Goal: Information Seeking & Learning: Learn about a topic

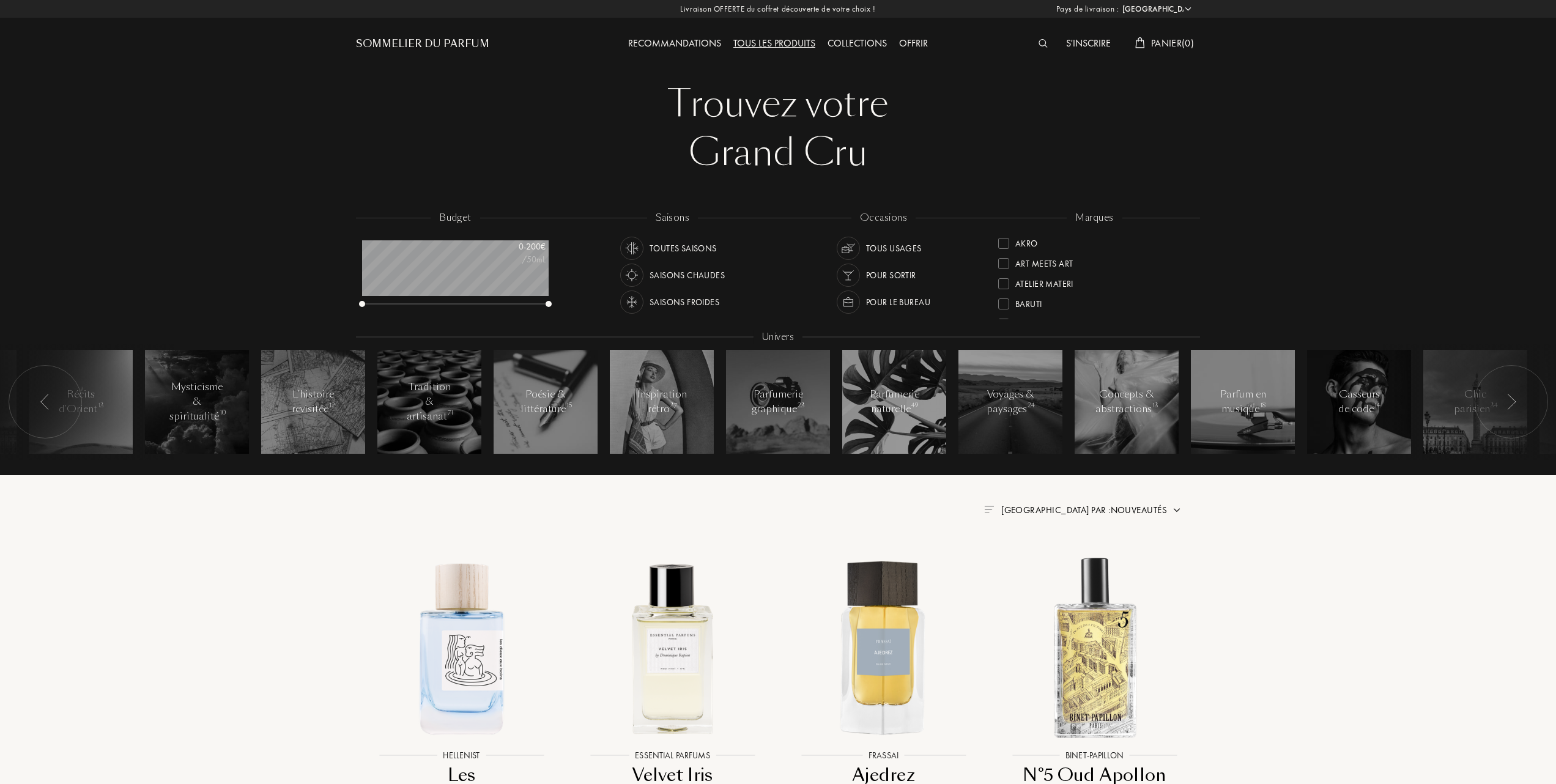
select select "FR"
click at [999, 298] on div at bounding box center [1004, 303] width 11 height 11
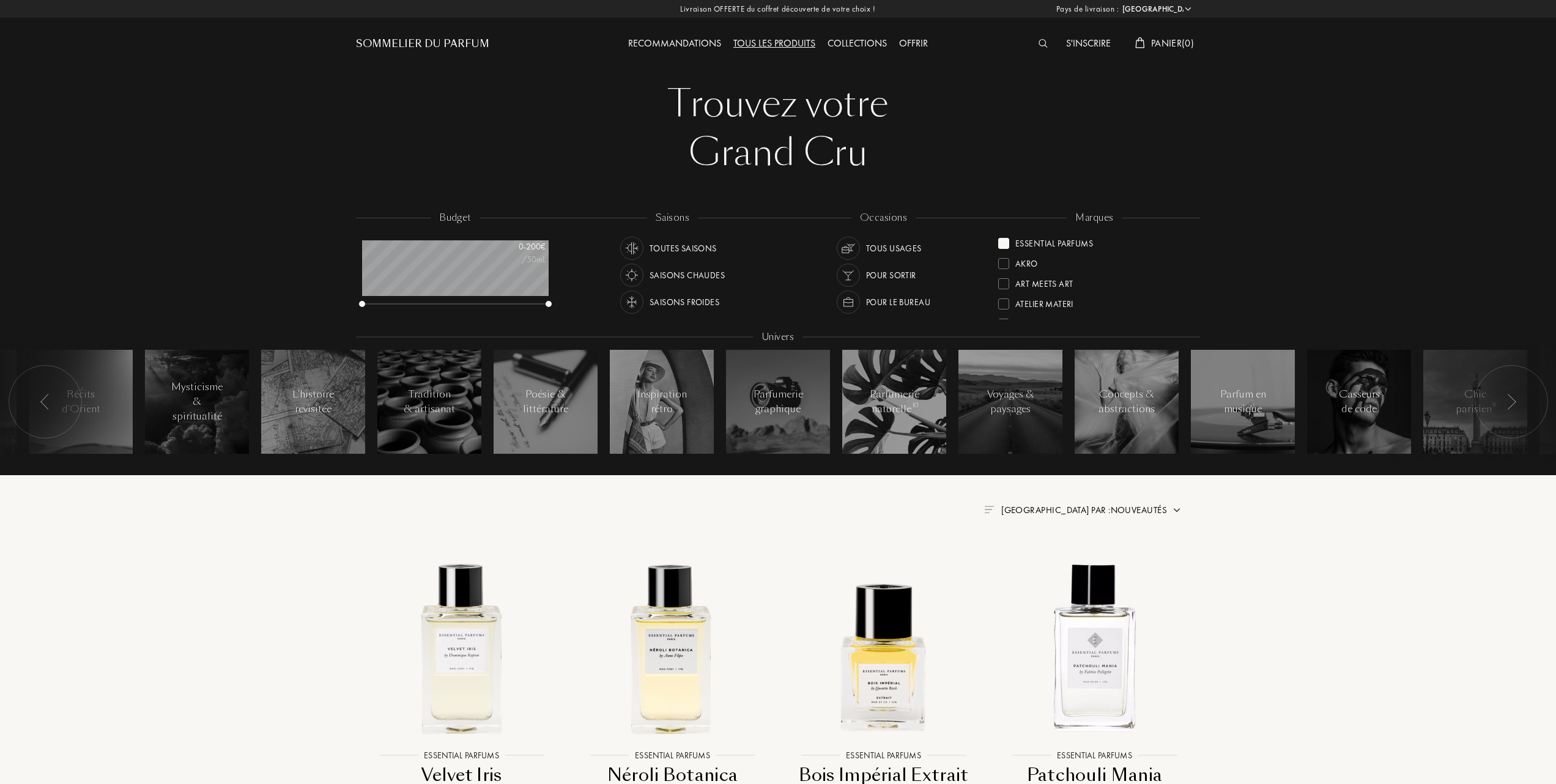
click at [1113, 510] on span "Trier par : Nouveautés" at bounding box center [1084, 510] width 165 height 13
click at [1053, 561] on div at bounding box center [1054, 563] width 9 height 9
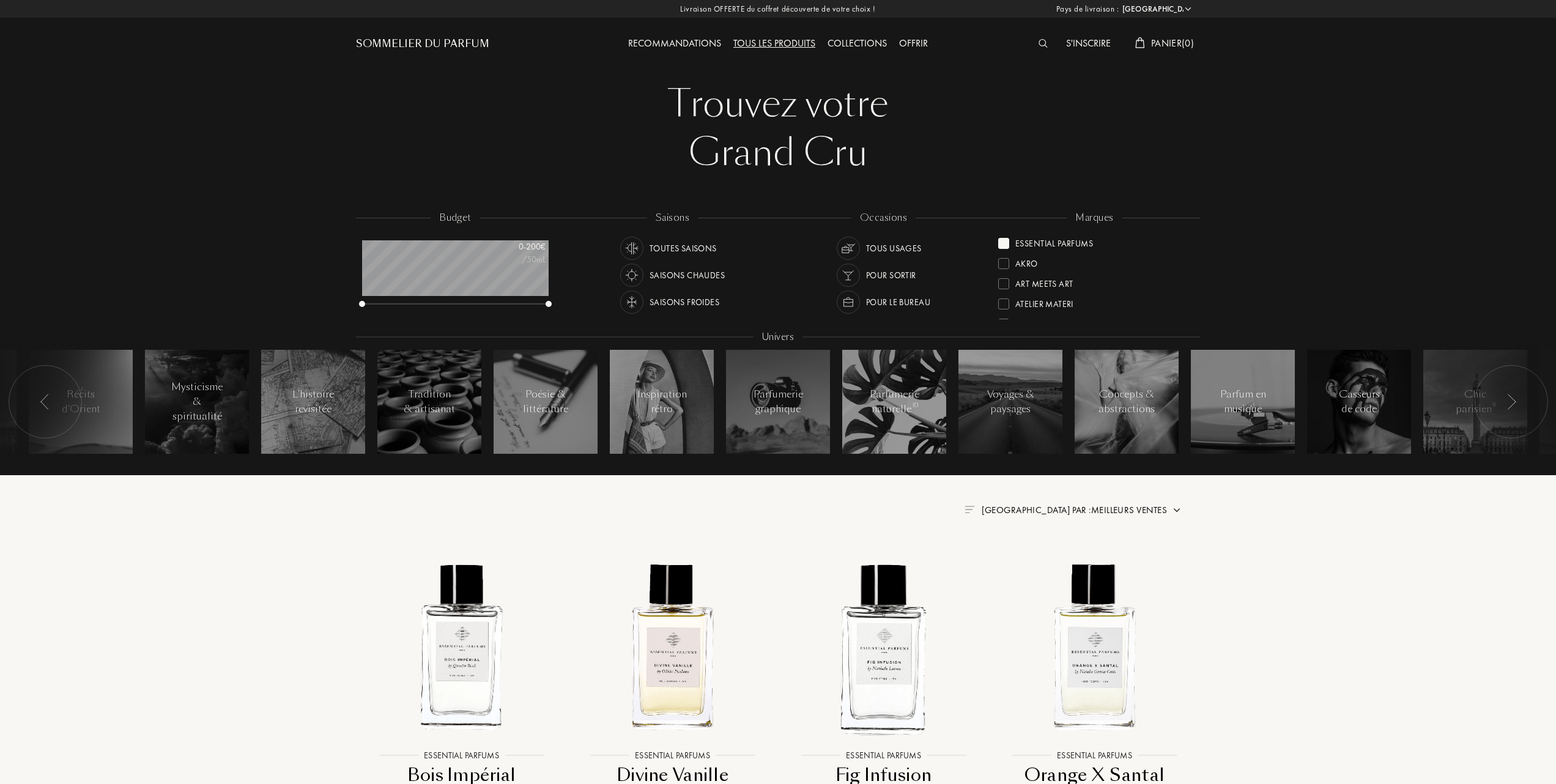
scroll to position [81, 0]
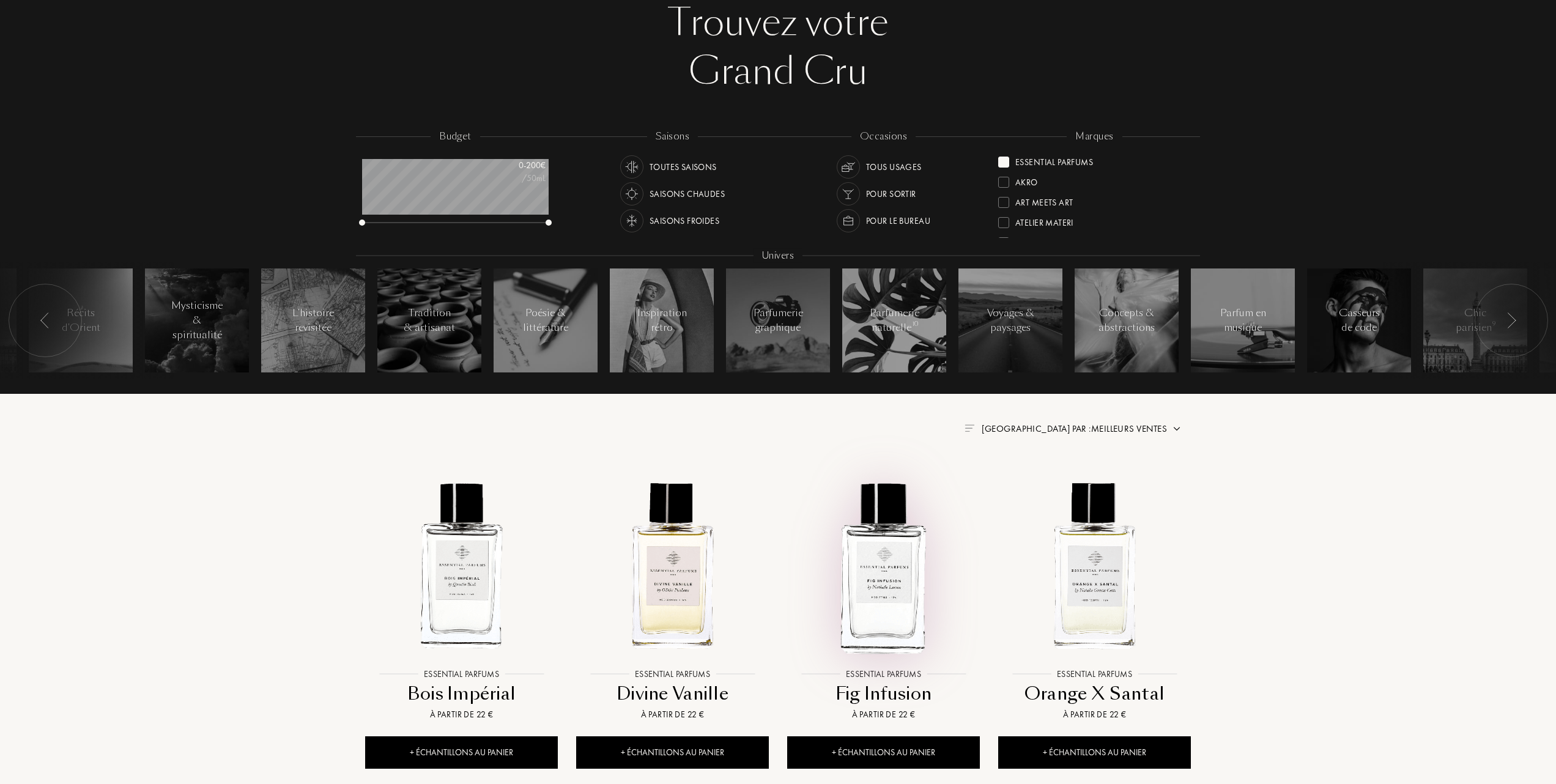
click at [889, 585] on img at bounding box center [884, 566] width 191 height 190
click at [1089, 582] on img at bounding box center [1095, 566] width 191 height 190
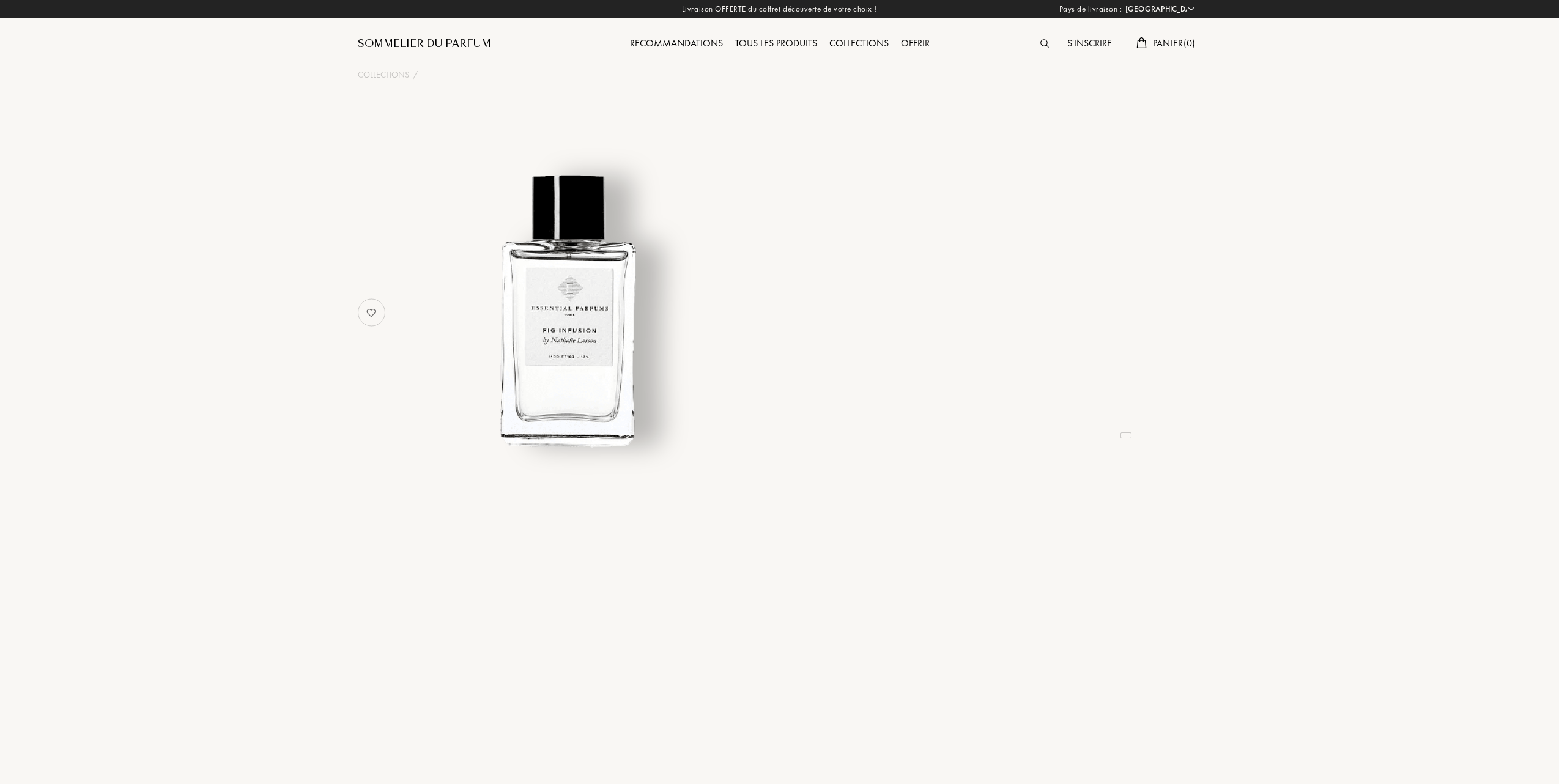
select select "FR"
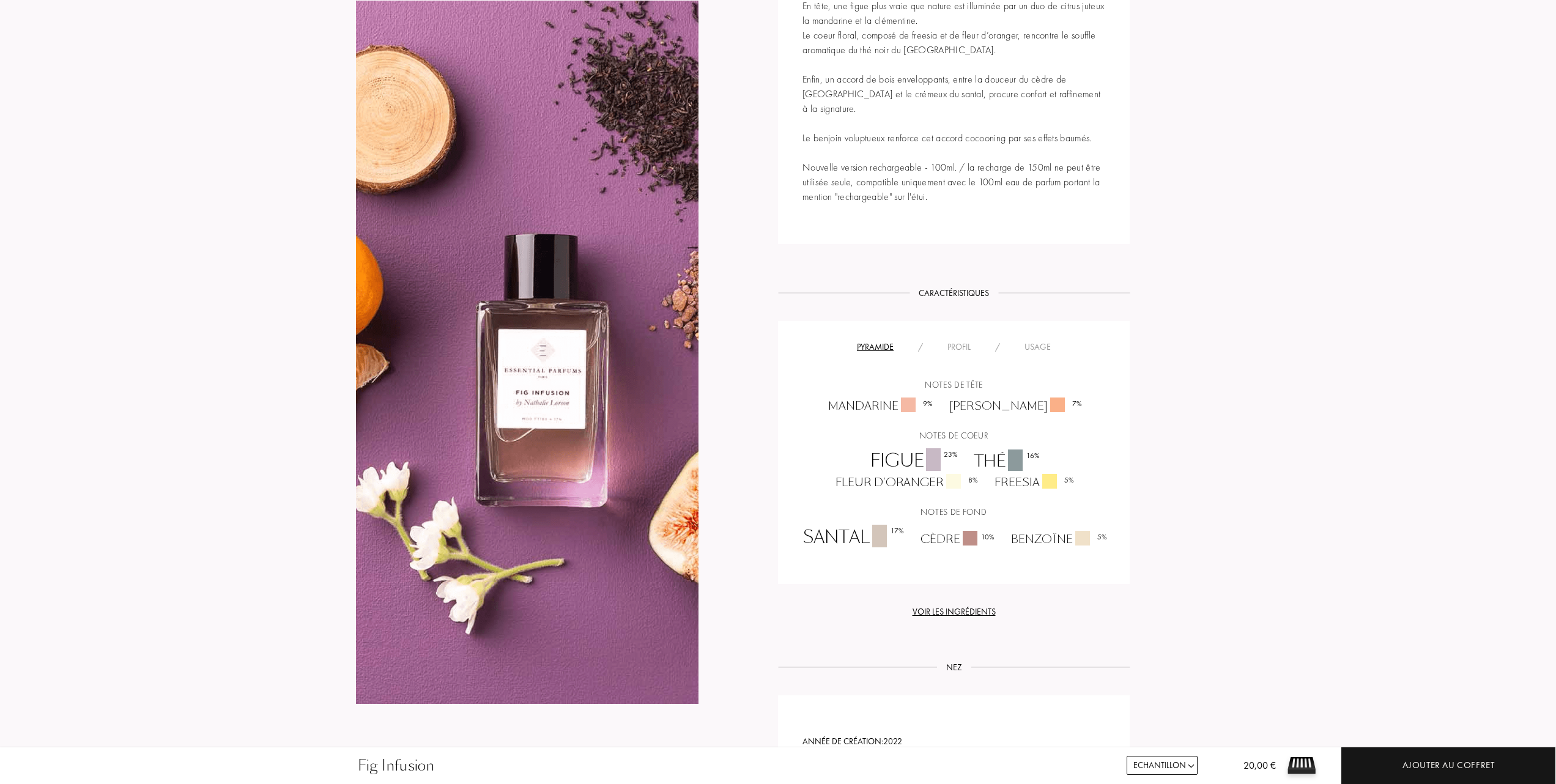
scroll to position [652, 0]
click at [1043, 342] on div "Usage" at bounding box center [1037, 348] width 50 height 13
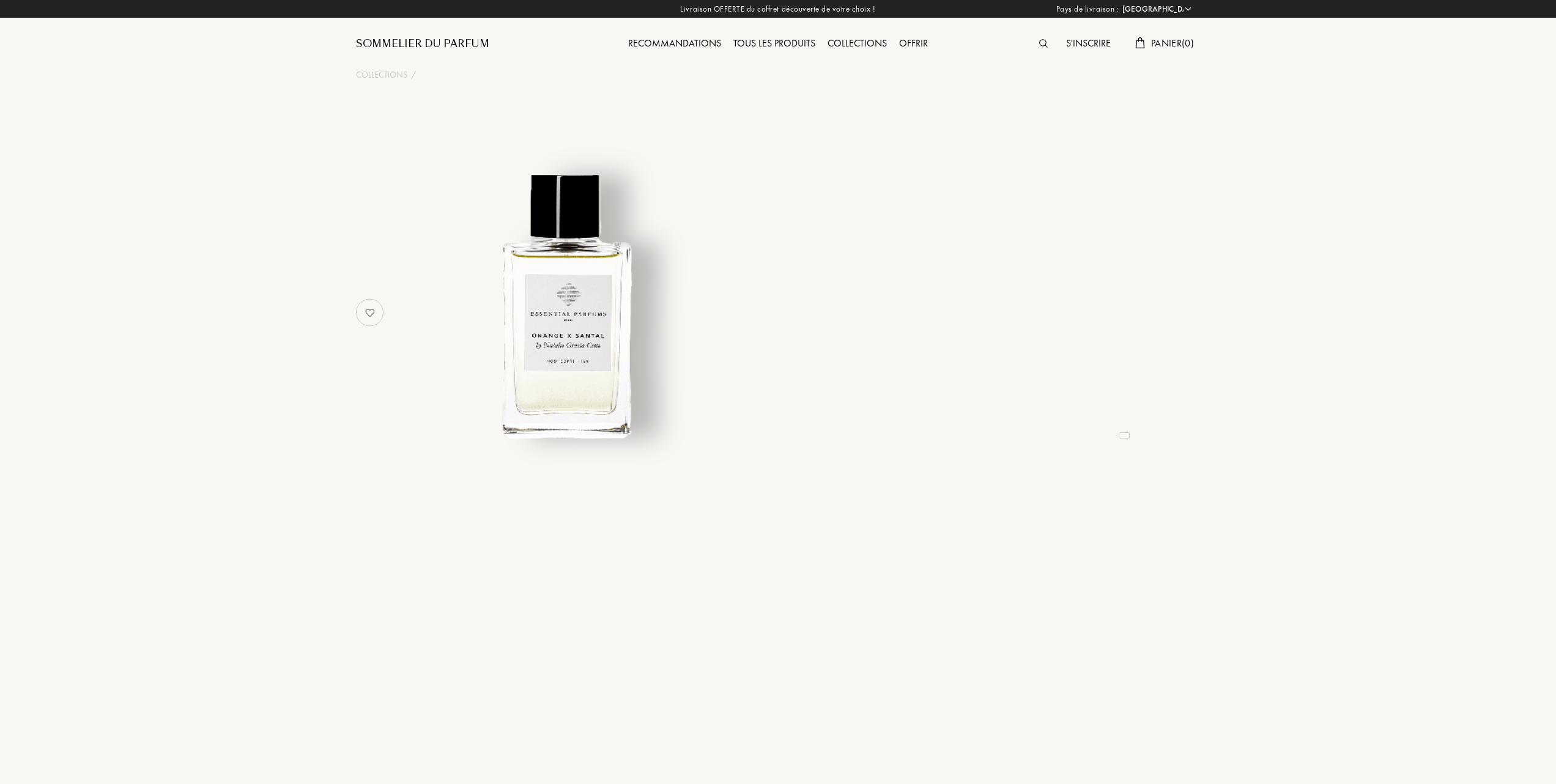
select select "FR"
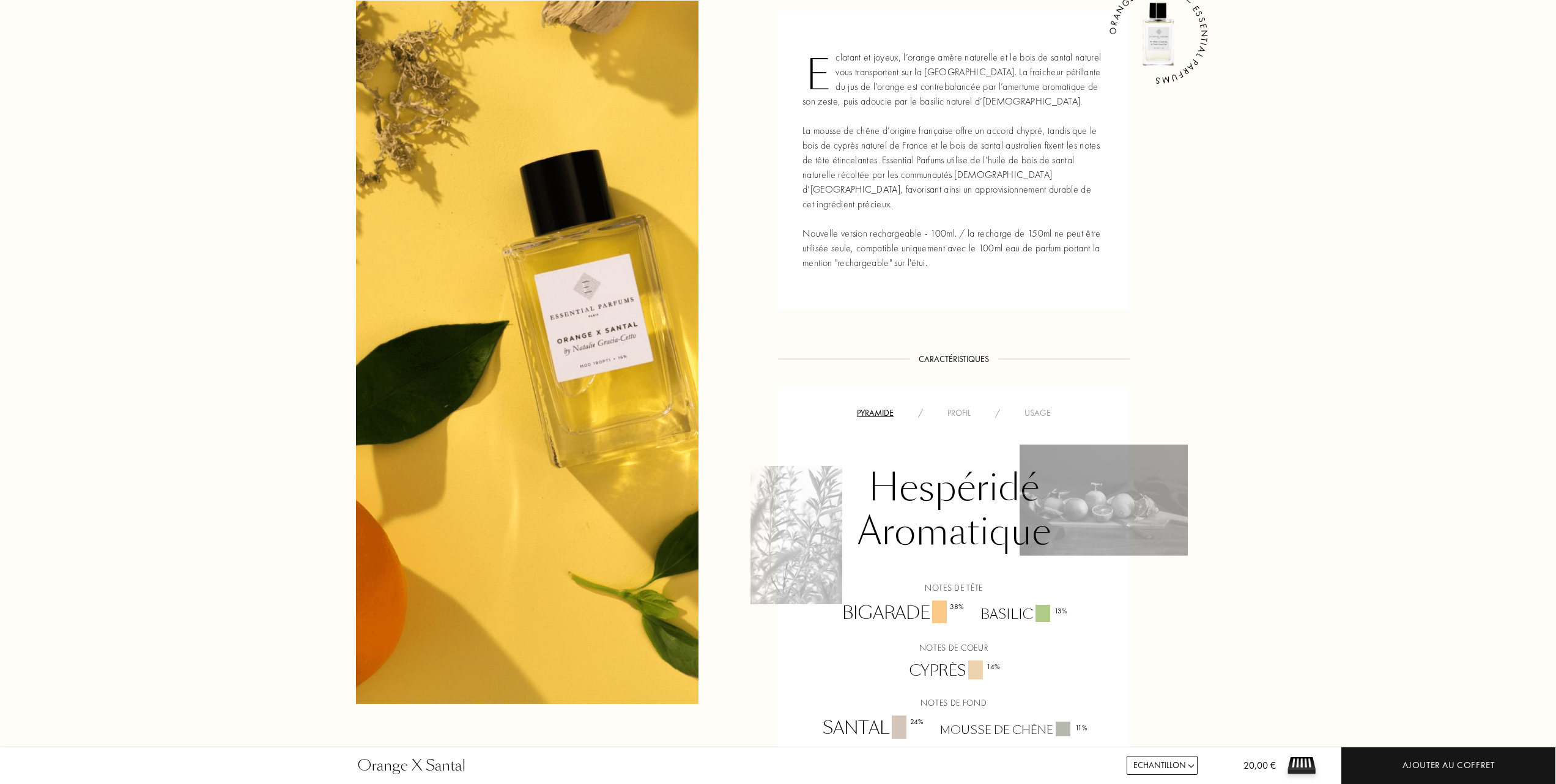
scroll to position [571, 0]
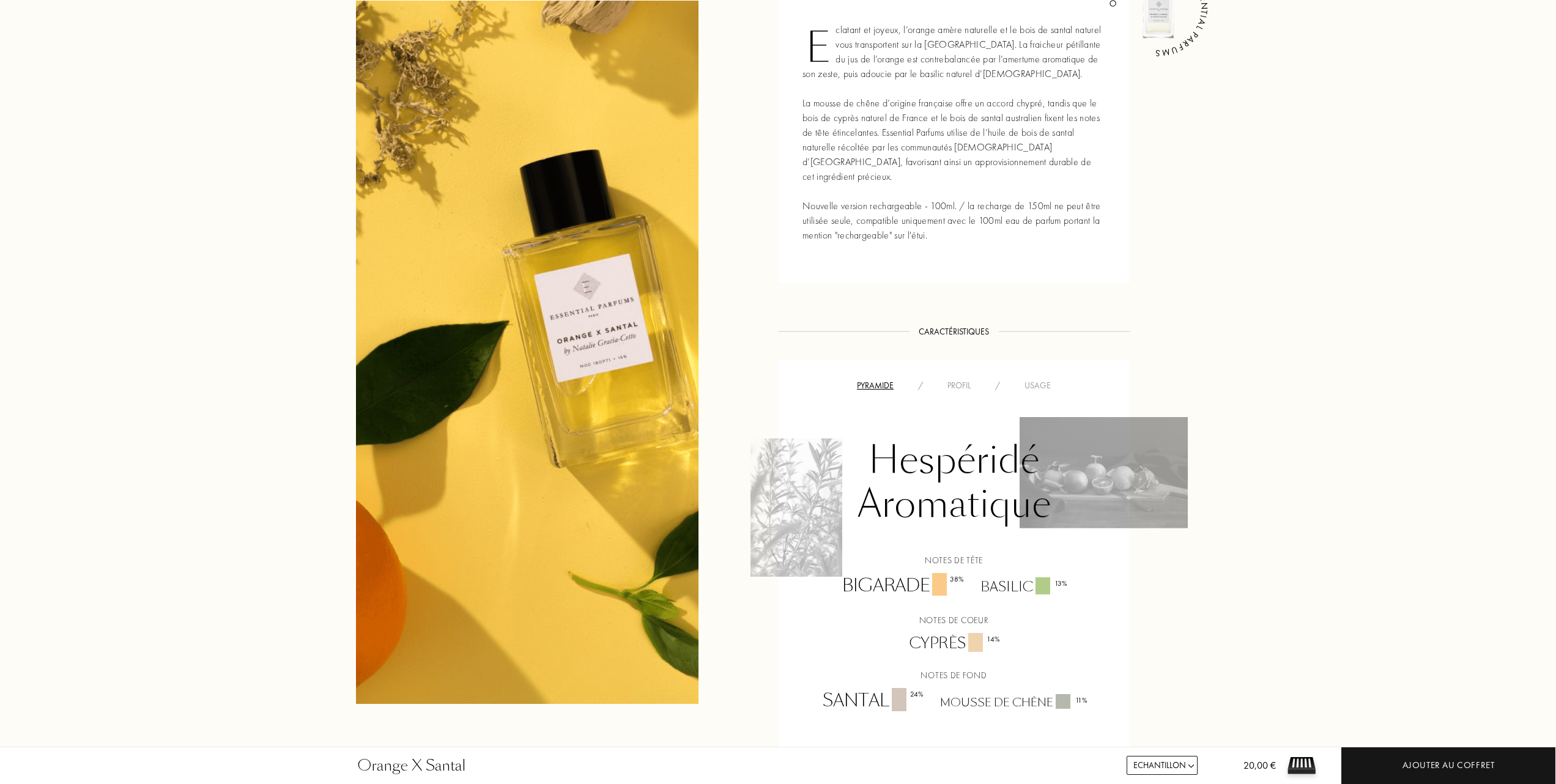
click at [1047, 379] on div "Usage" at bounding box center [1037, 386] width 50 height 13
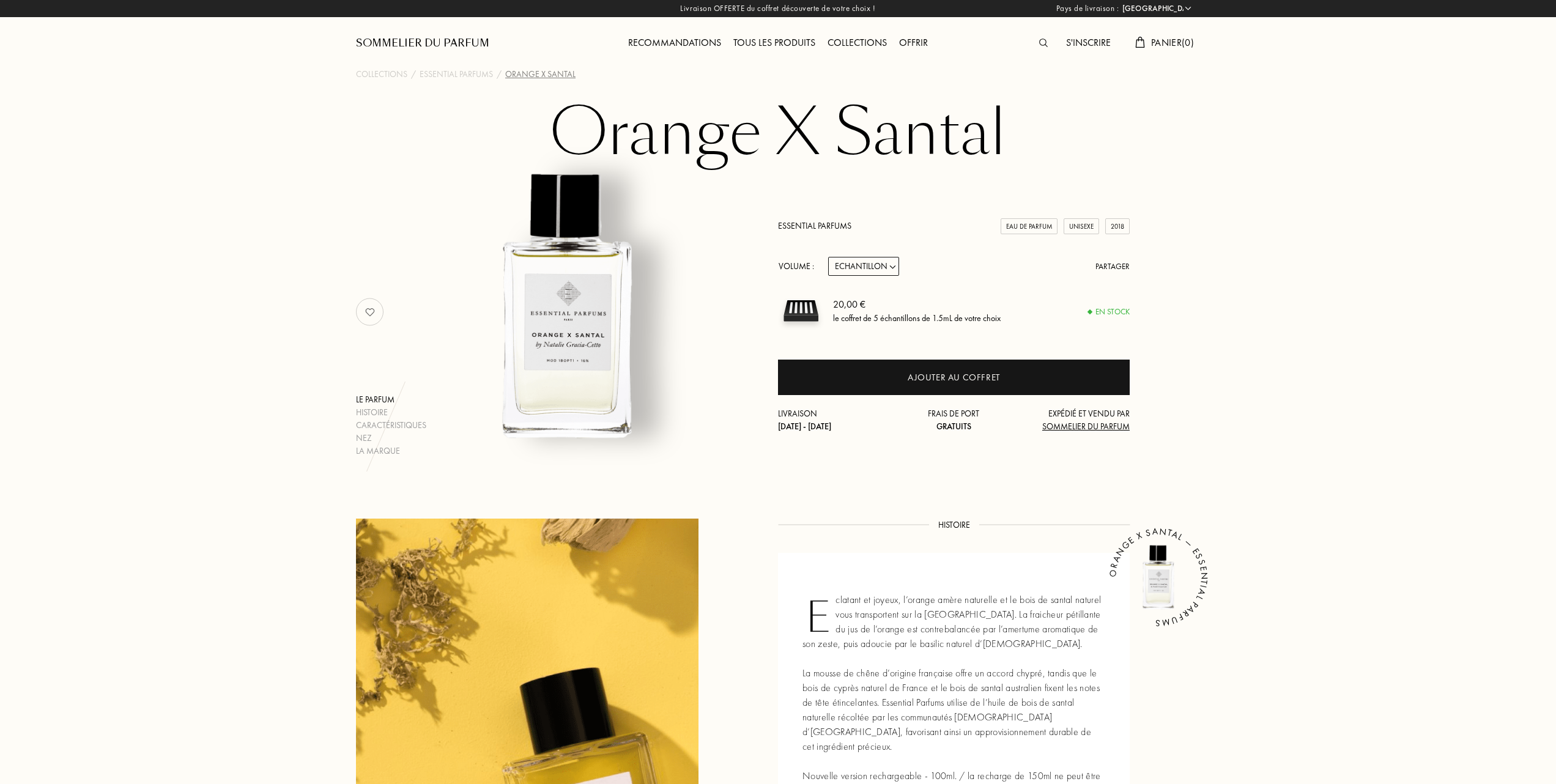
scroll to position [0, 0]
